Goal: Check status: Check status

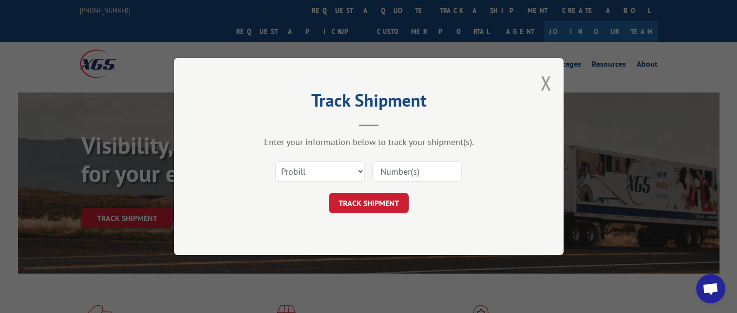
click at [361, 172] on select "Select category... Probill BOL PO" at bounding box center [320, 171] width 90 height 20
select select "po"
click at [275, 161] on select "Select category... Probill BOL PO" at bounding box center [320, 171] width 90 height 20
click at [407, 172] on input at bounding box center [417, 171] width 90 height 20
paste input "83544337"
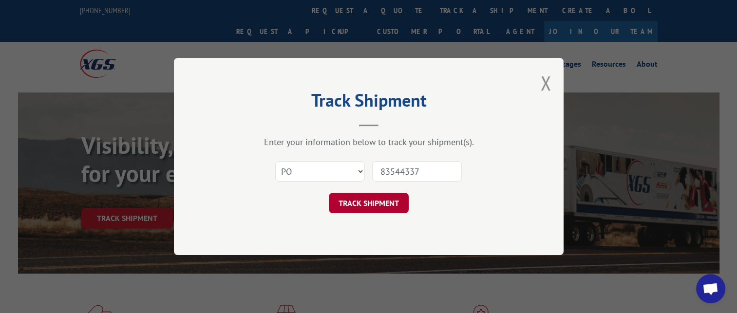
type input "83544337"
click at [380, 202] on button "TRACK SHIPMENT" at bounding box center [369, 203] width 80 height 20
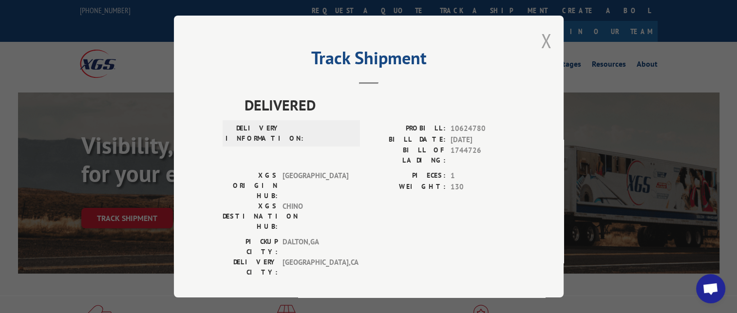
click at [544, 39] on button "Close modal" at bounding box center [546, 41] width 11 height 26
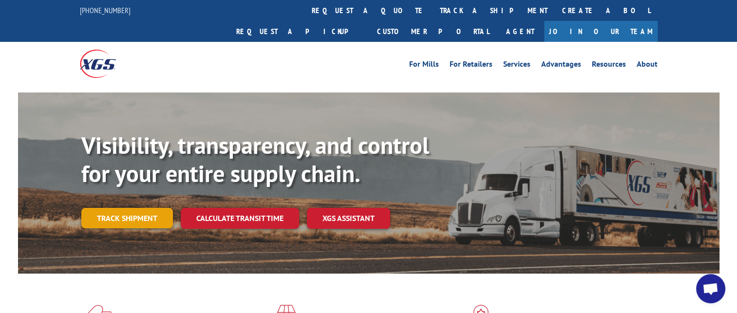
click at [160, 208] on link "Track shipment" at bounding box center [127, 218] width 92 height 20
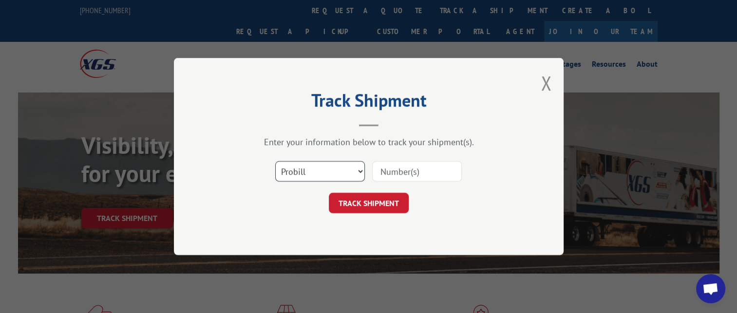
drag, startPoint x: 363, startPoint y: 171, endPoint x: 359, endPoint y: 177, distance: 7.2
click at [362, 174] on select "Select category... Probill BOL PO" at bounding box center [320, 171] width 90 height 20
select select "bol"
click at [275, 161] on select "Select category... Probill BOL PO" at bounding box center [320, 171] width 90 height 20
click at [413, 174] on input at bounding box center [417, 171] width 90 height 20
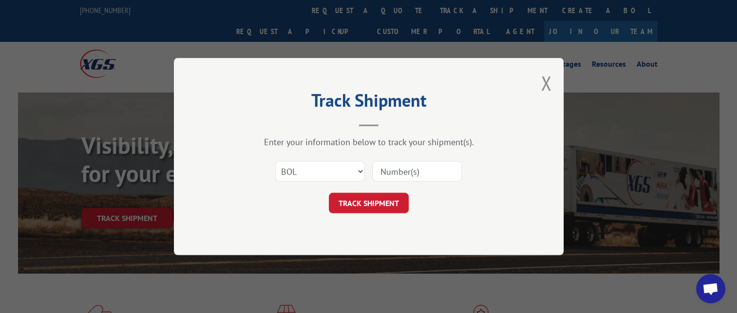
paste input "15481"
type input "15481"
click at [390, 201] on button "TRACK SHIPMENT" at bounding box center [369, 203] width 80 height 20
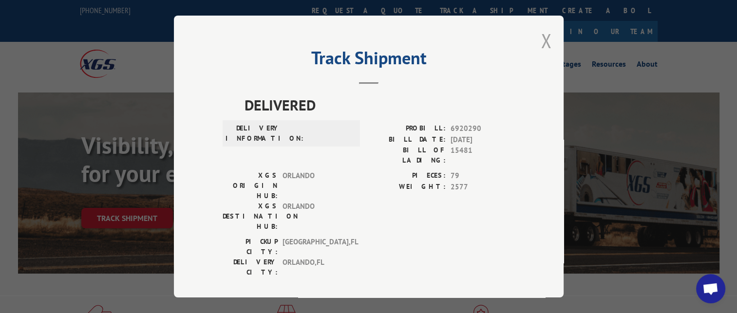
drag, startPoint x: 545, startPoint y: 40, endPoint x: 538, endPoint y: 42, distance: 7.7
click at [543, 40] on button "Close modal" at bounding box center [546, 41] width 11 height 26
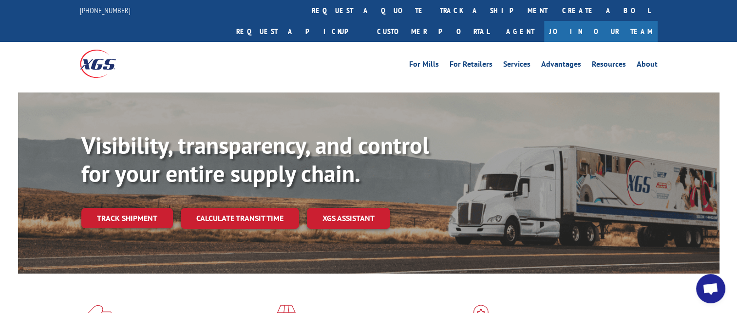
click at [144, 208] on link "Track shipment" at bounding box center [127, 218] width 92 height 20
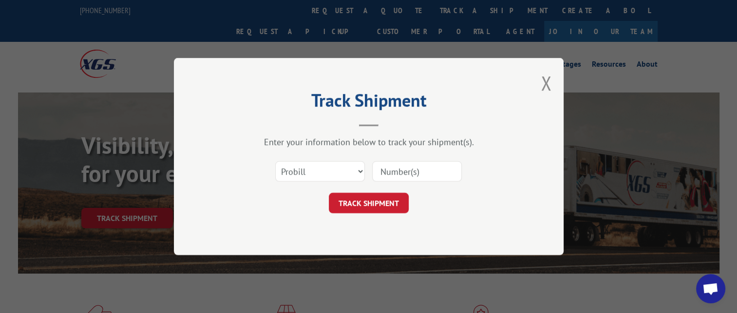
click at [410, 174] on input at bounding box center [417, 171] width 90 height 20
paste input "16999081"
type input "16999081"
click at [382, 203] on button "TRACK SHIPMENT" at bounding box center [369, 203] width 80 height 20
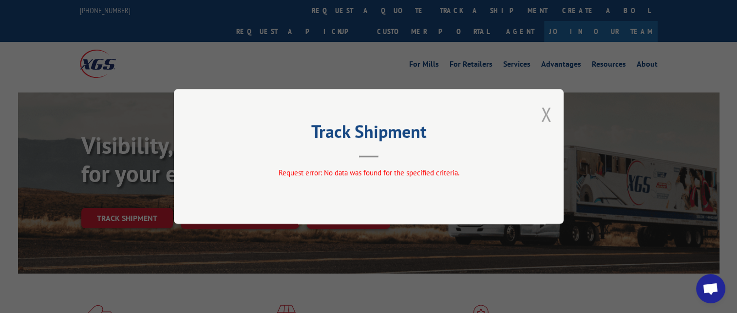
click at [549, 113] on button "Close modal" at bounding box center [546, 114] width 11 height 26
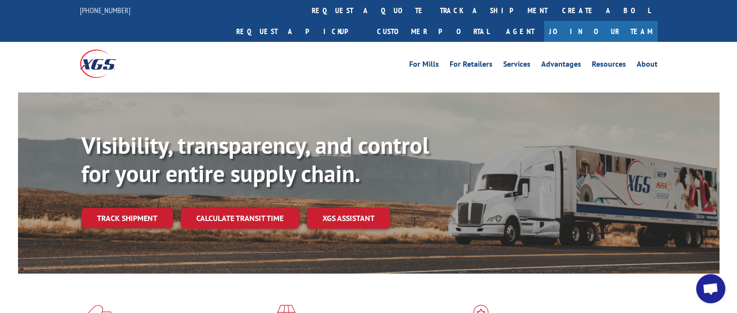
click at [53, 49] on div "For Mills For Retailers Services Advantages Resources About For Mills For Retai…" at bounding box center [368, 63] width 737 height 43
